Goal: Task Accomplishment & Management: Use online tool/utility

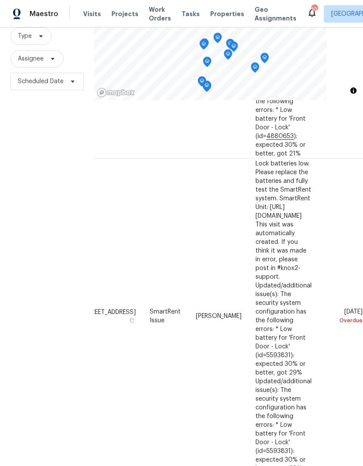
scroll to position [35, 0]
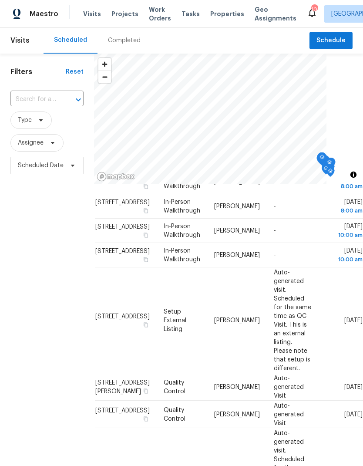
scroll to position [462, 0]
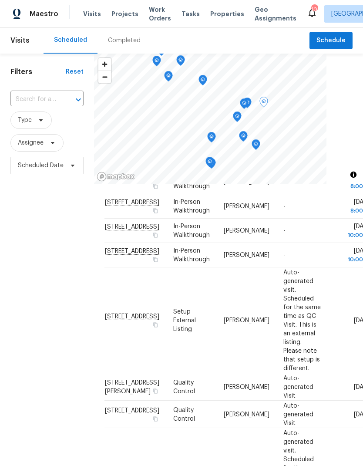
click at [0, 0] on icon at bounding box center [0, 0] width 0 height 0
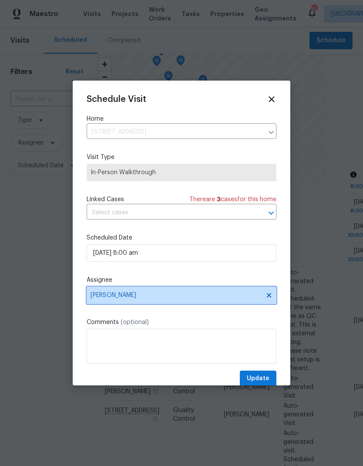
click at [102, 292] on span "[PERSON_NAME]" at bounding box center [182, 294] width 190 height 17
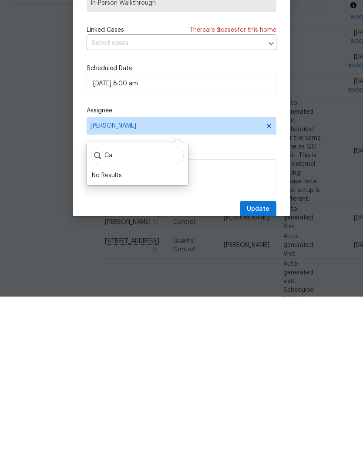
type input "C"
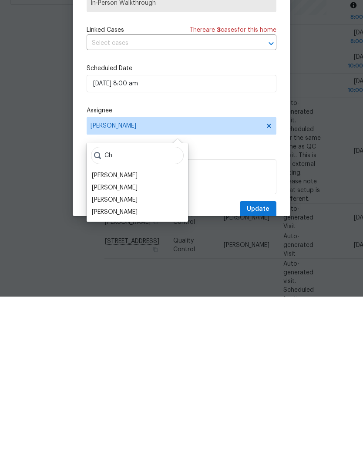
type input "C"
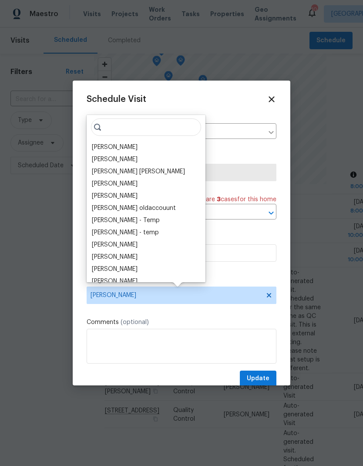
click at [264, 99] on div "Schedule Visit" at bounding box center [182, 99] width 190 height 10
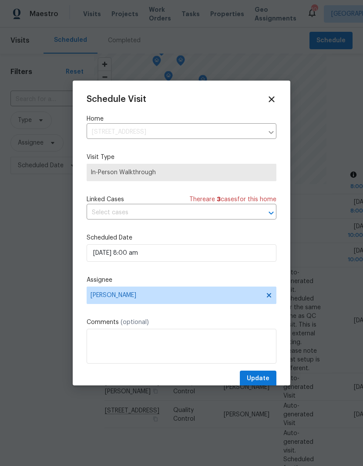
click at [275, 99] on icon at bounding box center [272, 99] width 10 height 10
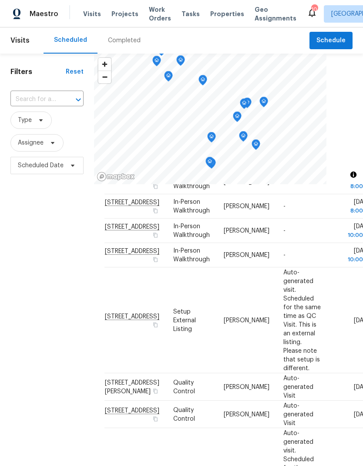
click at [162, 11] on span "Work Orders" at bounding box center [160, 13] width 22 height 17
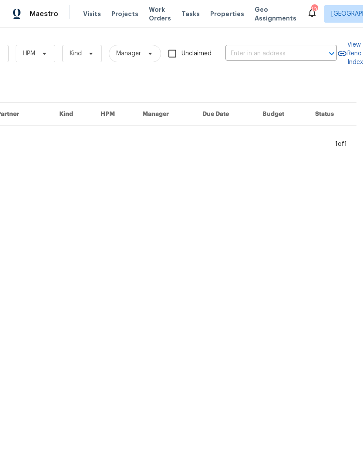
scroll to position [0, 143]
click at [283, 49] on input "text" at bounding box center [269, 53] width 87 height 13
type input "101 co"
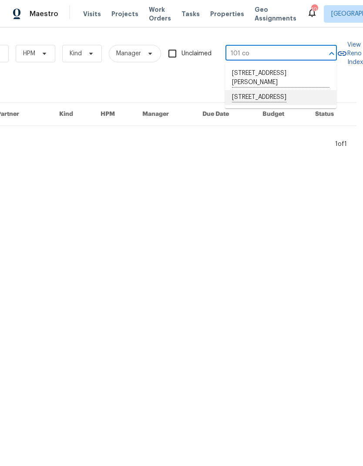
click at [269, 105] on li "[STREET_ADDRESS]" at bounding box center [280, 97] width 111 height 15
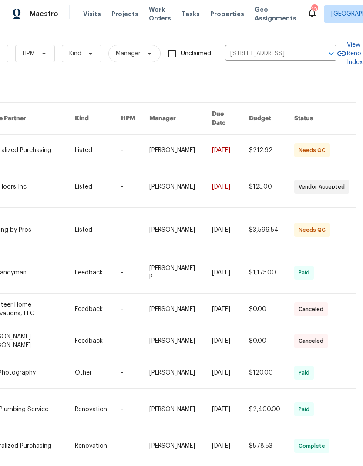
click at [38, 221] on link at bounding box center [30, 230] width 90 height 44
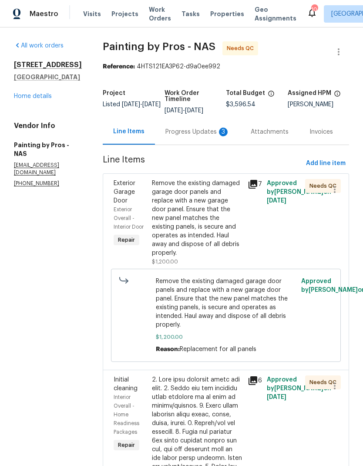
click at [206, 235] on div "Remove the existing damaged garage door panels and replace with a new garage do…" at bounding box center [197, 218] width 91 height 78
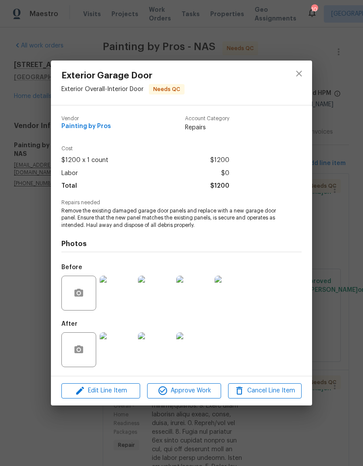
click at [118, 351] on img at bounding box center [117, 349] width 35 height 35
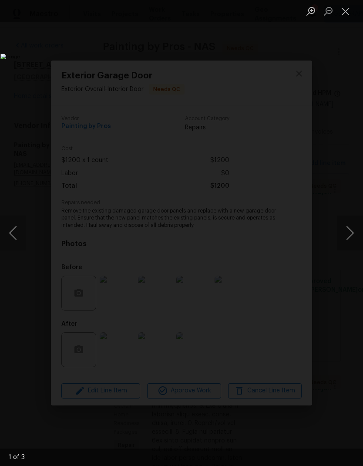
click at [347, 236] on button "Next image" at bounding box center [350, 233] width 26 height 35
click at [352, 234] on button "Next image" at bounding box center [350, 233] width 26 height 35
click at [343, 235] on button "Next image" at bounding box center [350, 233] width 26 height 35
click at [347, 239] on button "Next image" at bounding box center [350, 233] width 26 height 35
click at [344, 13] on button "Close lightbox" at bounding box center [345, 10] width 17 height 15
